Goal: Find specific page/section: Find specific page/section

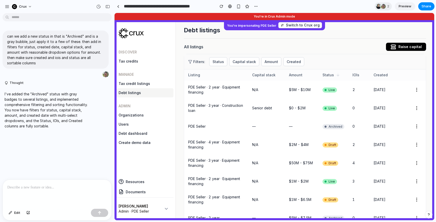
click at [337, 74] on icon at bounding box center [338, 75] width 4 height 4
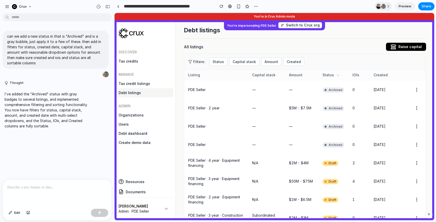
click at [337, 74] on icon at bounding box center [338, 75] width 4 height 4
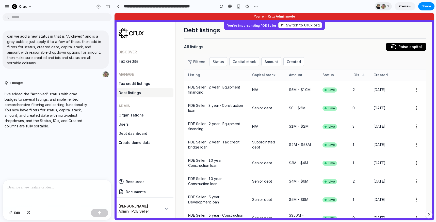
click at [362, 74] on icon at bounding box center [363, 75] width 4 height 4
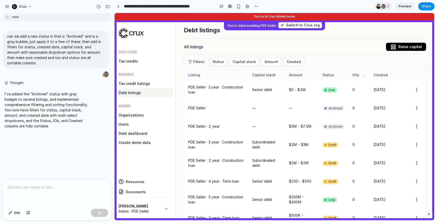
click at [364, 74] on icon at bounding box center [363, 75] width 4 height 4
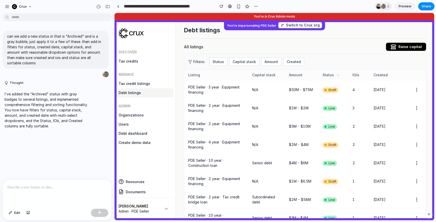
click at [334, 75] on span "Status" at bounding box center [328, 74] width 11 height 5
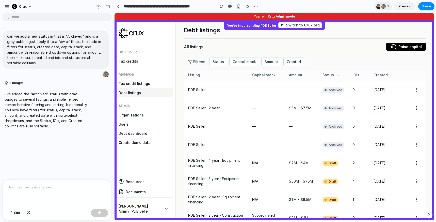
click at [335, 75] on div "Status" at bounding box center [334, 74] width 22 height 5
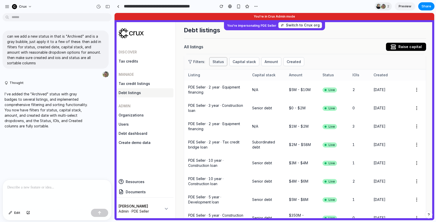
click at [223, 61] on button "Status" at bounding box center [218, 61] width 18 height 9
click at [243, 60] on div "Live Draft Archived" at bounding box center [275, 116] width 320 height 207
click at [408, 89] on td at bounding box center [417, 90] width 18 height 18
click at [404, 107] on td "[DATE]" at bounding box center [389, 108] width 38 height 18
click at [403, 128] on td "[DATE]" at bounding box center [389, 126] width 38 height 18
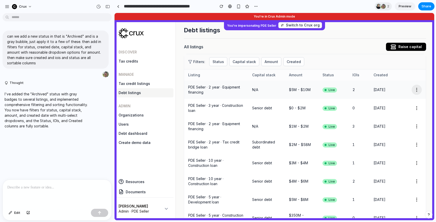
click at [416, 92] on button "button" at bounding box center [417, 90] width 10 height 10
click at [292, 64] on button "Created" at bounding box center [294, 61] width 21 height 9
click at [316, 57] on div "Last 7 days Last 30 days Last 90 days Last year Older than 1 year" at bounding box center [275, 116] width 320 height 207
click at [276, 62] on button "Amount" at bounding box center [271, 61] width 20 height 9
click at [317, 59] on div "< $1M $1M - $10M $10M - $50M $50M - $100M > $100M Not specified" at bounding box center [275, 116] width 320 height 207
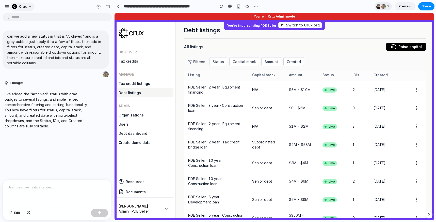
click at [28, 6] on button "Crux" at bounding box center [22, 7] width 25 height 8
click at [30, 18] on span "Settings" at bounding box center [26, 17] width 14 height 5
click at [7, 7] on div "button" at bounding box center [7, 6] width 5 height 5
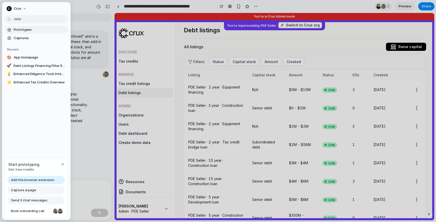
click at [29, 30] on span "Prototypes" at bounding box center [40, 29] width 52 height 5
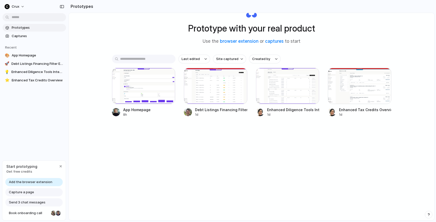
scroll to position [26, 0]
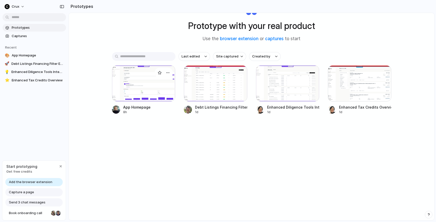
click at [142, 84] on div at bounding box center [144, 83] width 64 height 36
